Goal: Information Seeking & Learning: Learn about a topic

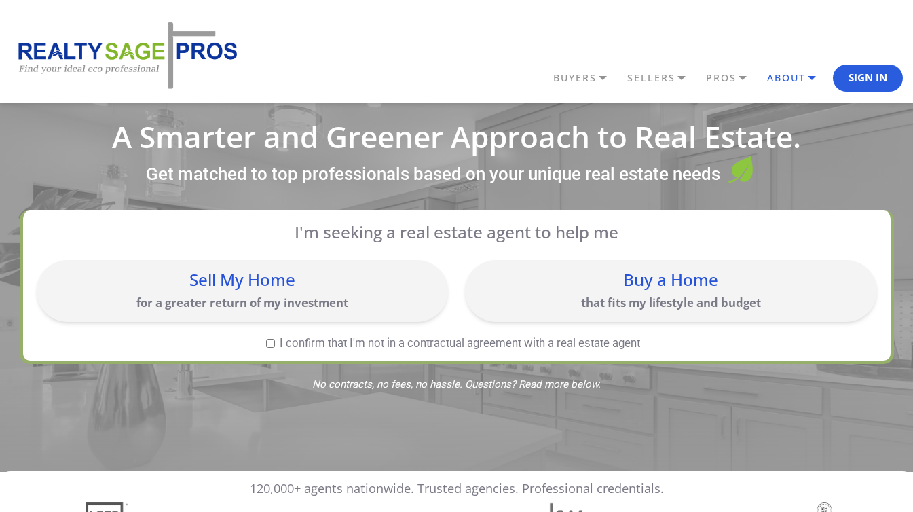
click at [783, 72] on link "ABOUT" at bounding box center [798, 78] width 69 height 23
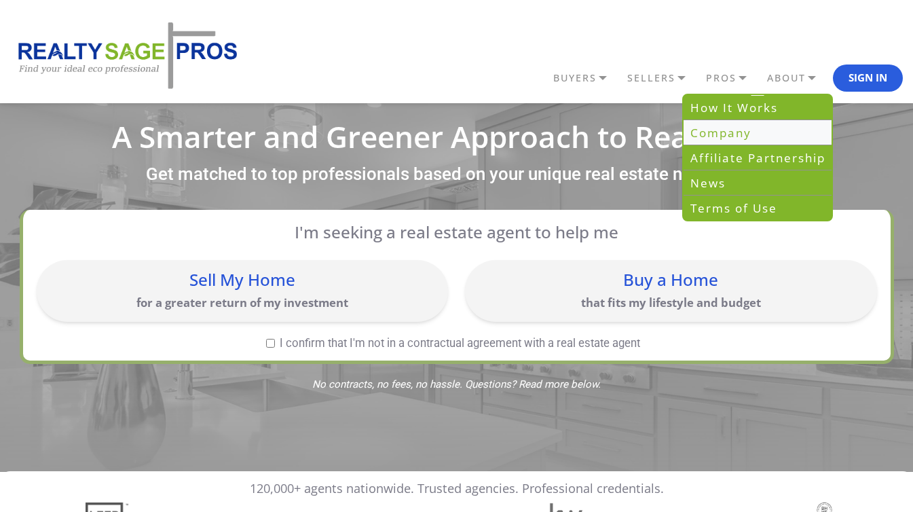
click at [753, 136] on link "Company" at bounding box center [758, 132] width 148 height 25
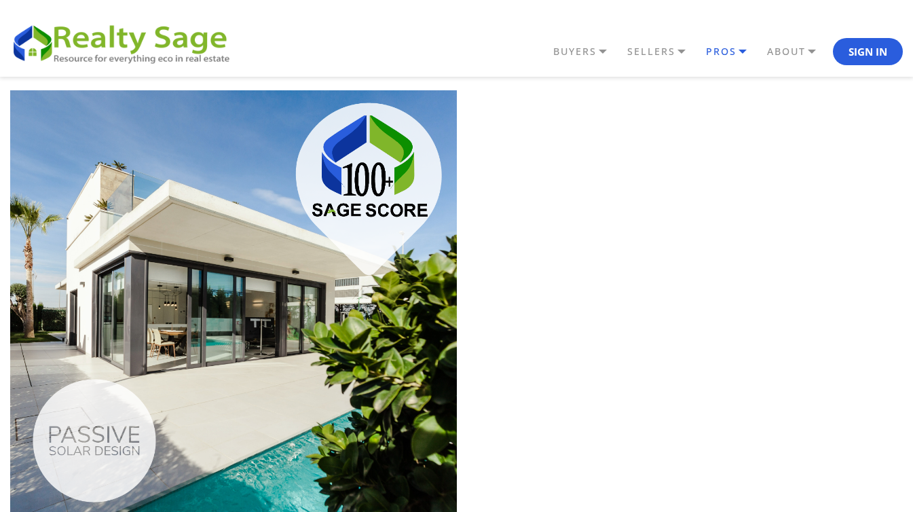
click at [732, 56] on link "PROS" at bounding box center [733, 51] width 61 height 23
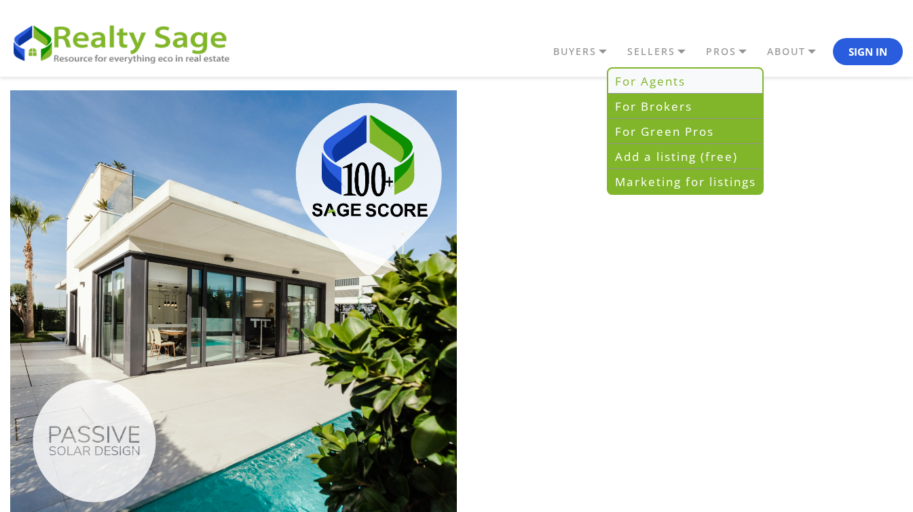
click at [725, 79] on link "For Agents" at bounding box center [685, 81] width 154 height 25
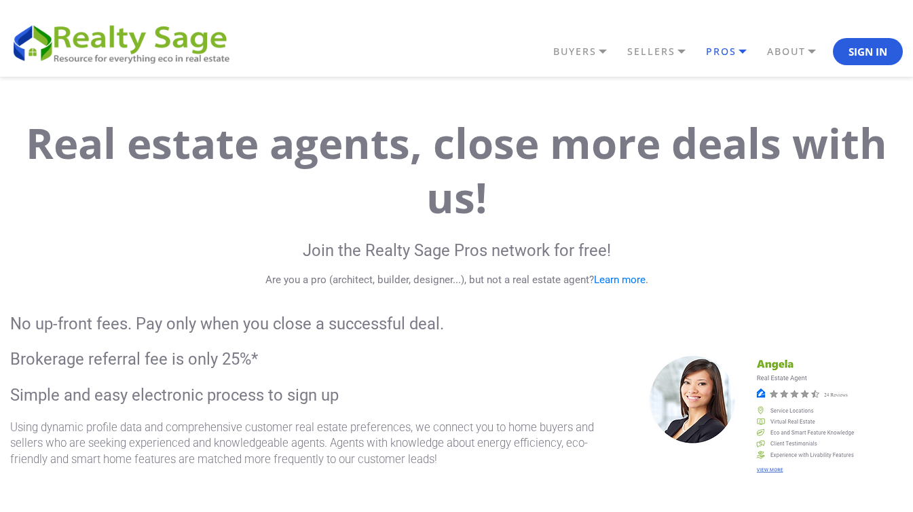
click at [720, 49] on link "PROS" at bounding box center [733, 51] width 61 height 23
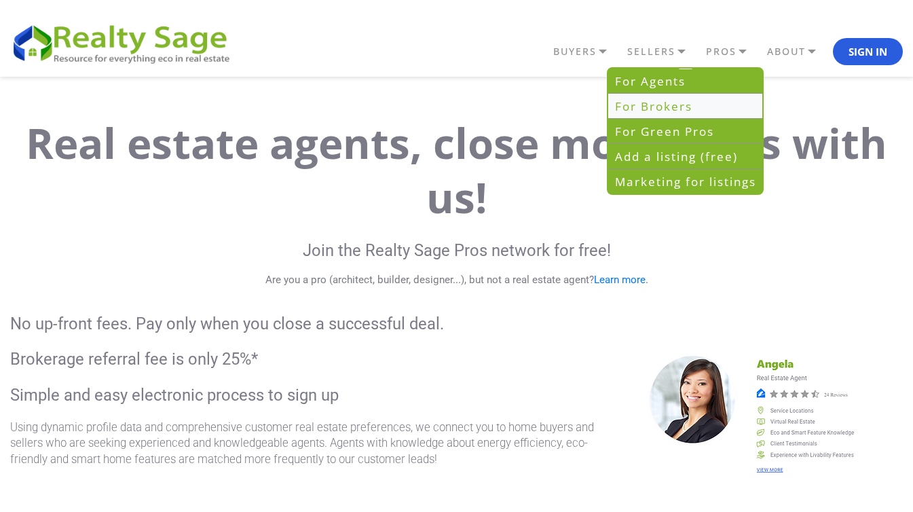
click at [703, 105] on link "For Brokers" at bounding box center [685, 106] width 154 height 25
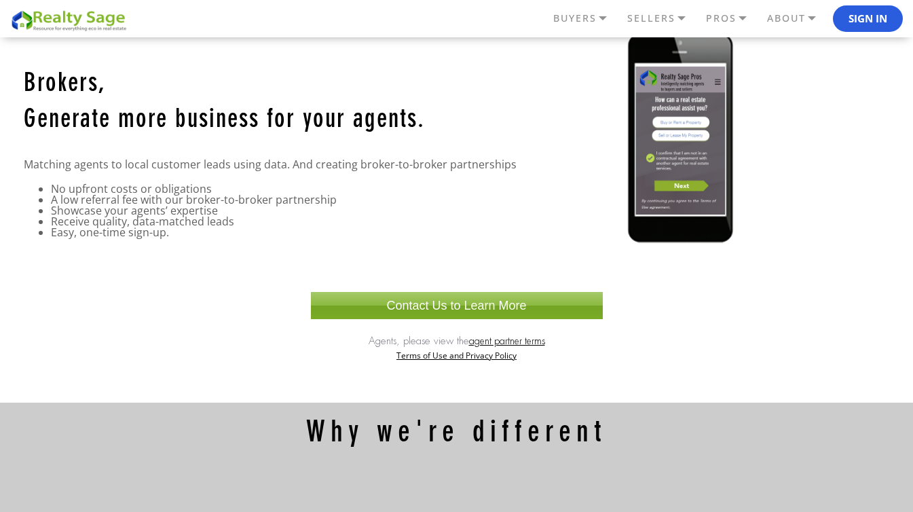
scroll to position [29, 0]
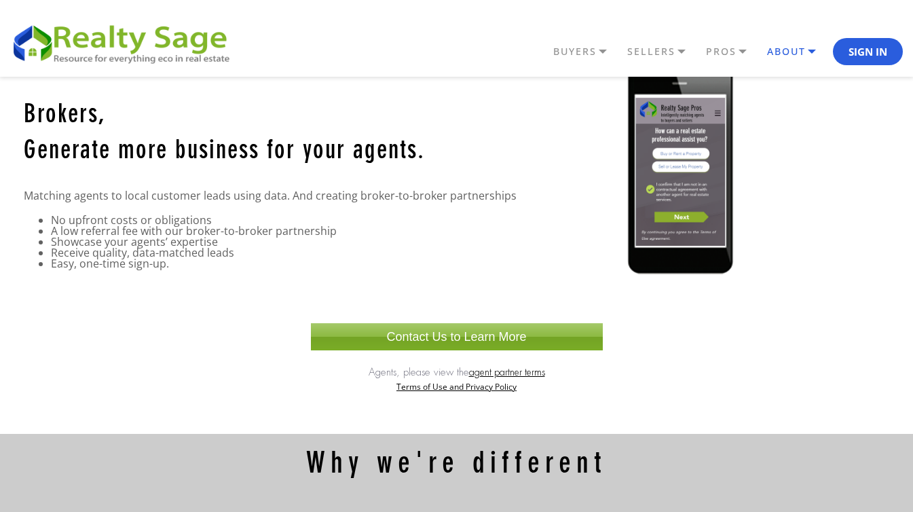
click at [783, 52] on link "ABOUT" at bounding box center [798, 51] width 69 height 23
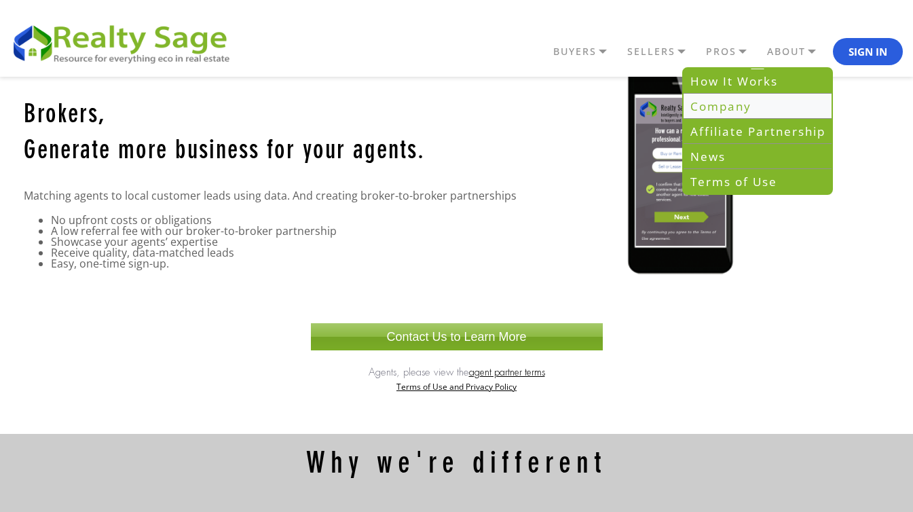
click at [766, 114] on link "Company" at bounding box center [758, 106] width 148 height 25
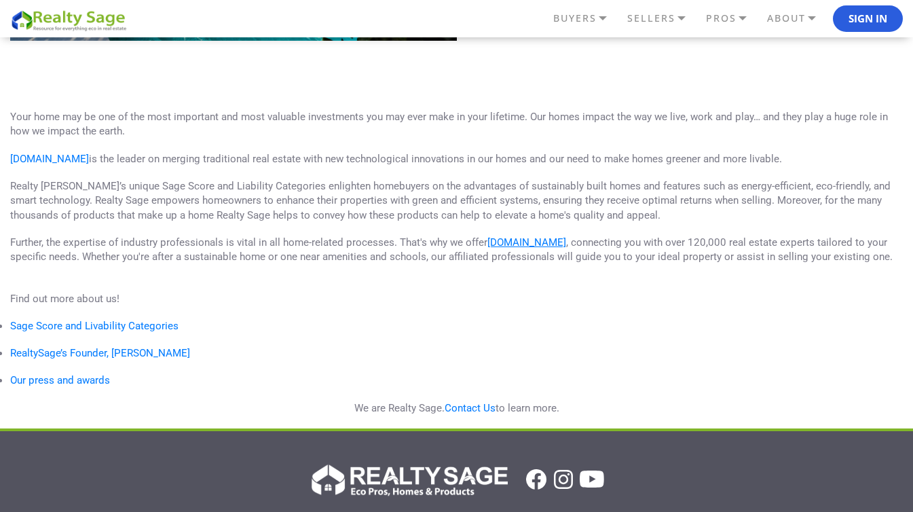
scroll to position [489, 0]
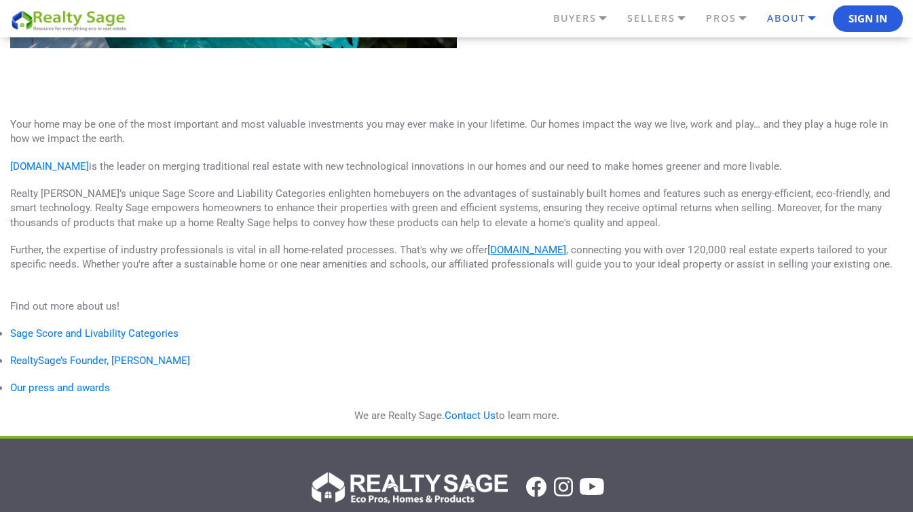
click at [791, 17] on link "ABOUT" at bounding box center [798, 18] width 69 height 23
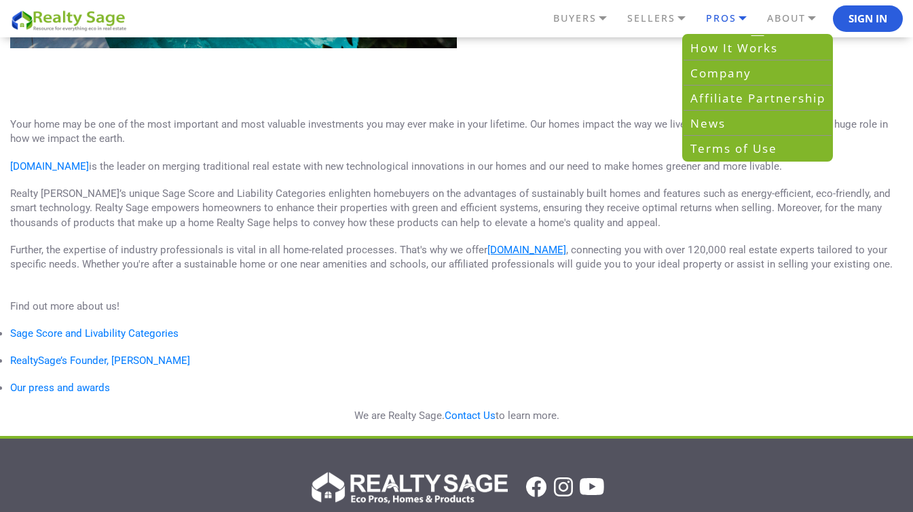
click at [713, 14] on link "PROS" at bounding box center [733, 18] width 61 height 23
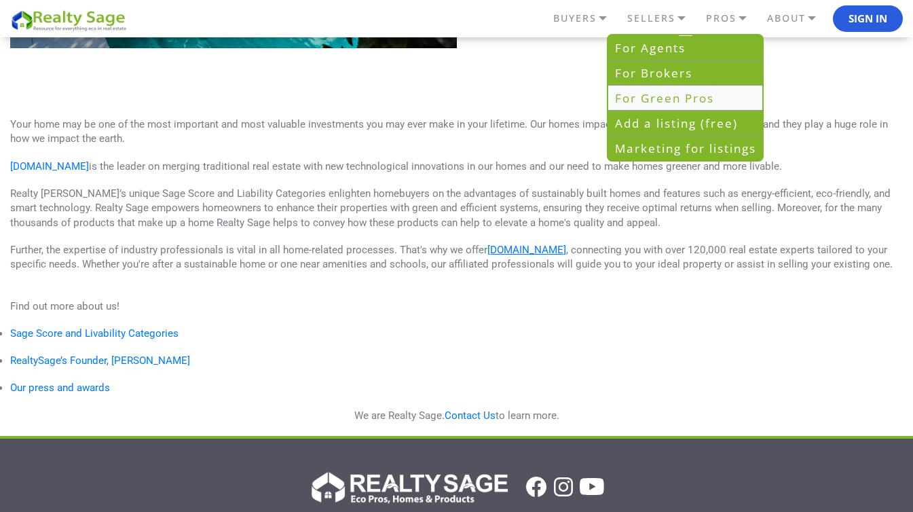
click at [690, 92] on link "For Green Pros" at bounding box center [685, 98] width 154 height 25
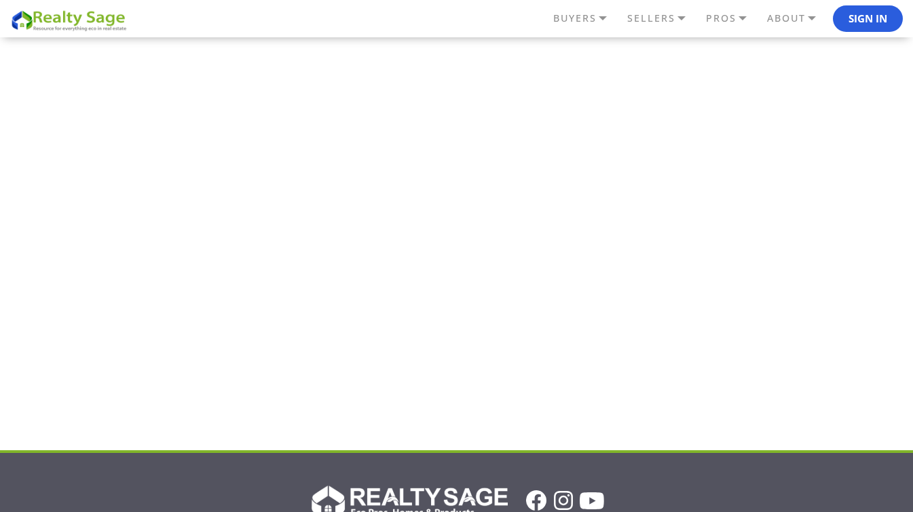
scroll to position [1001, 0]
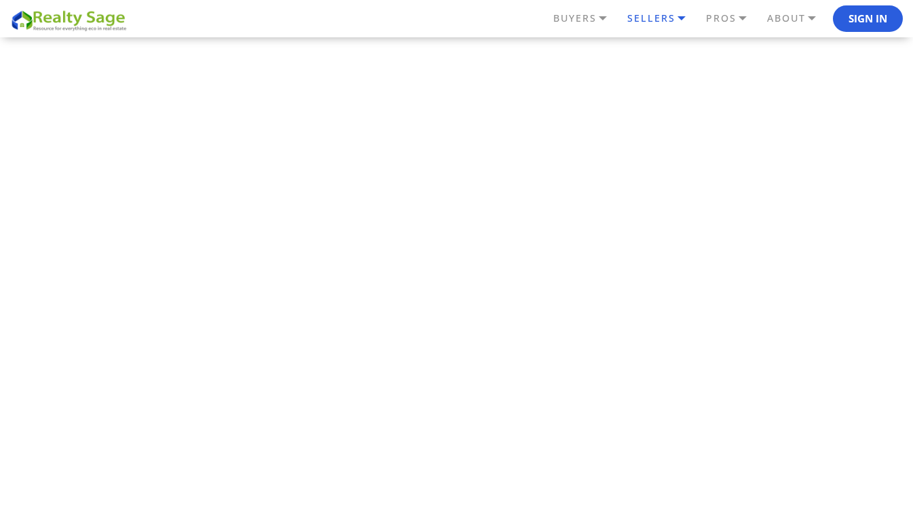
click at [646, 17] on link "SELLERS" at bounding box center [663, 18] width 79 height 23
